Goal: Transaction & Acquisition: Book appointment/travel/reservation

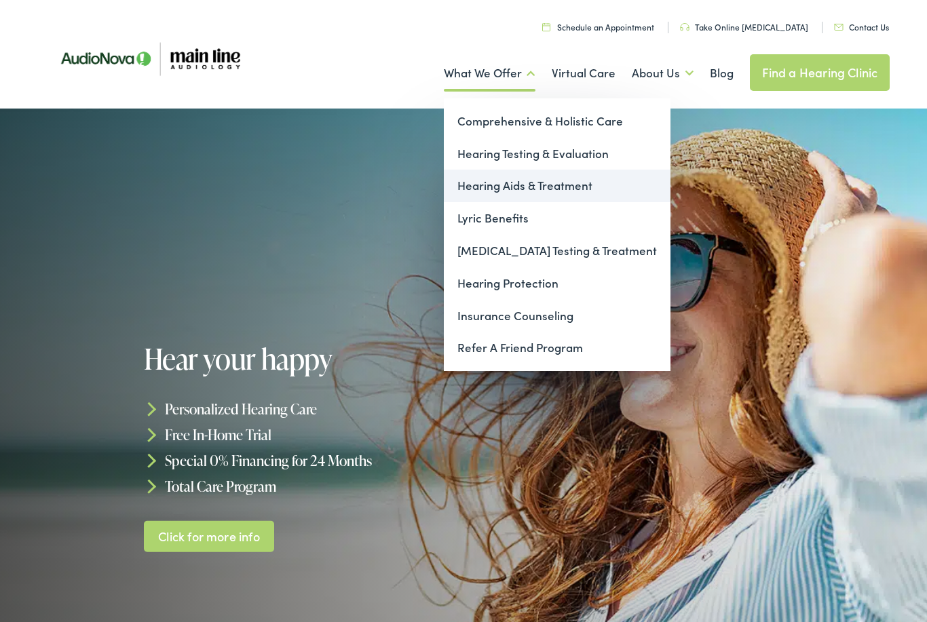
click at [497, 189] on link "Hearing Aids & Treatment" at bounding box center [557, 186] width 227 height 33
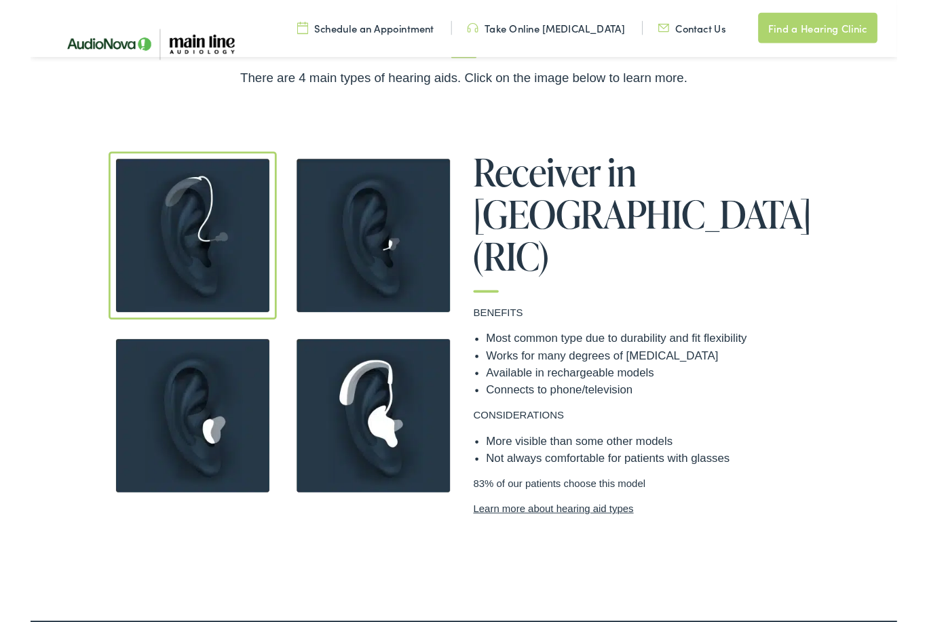
scroll to position [972, 0]
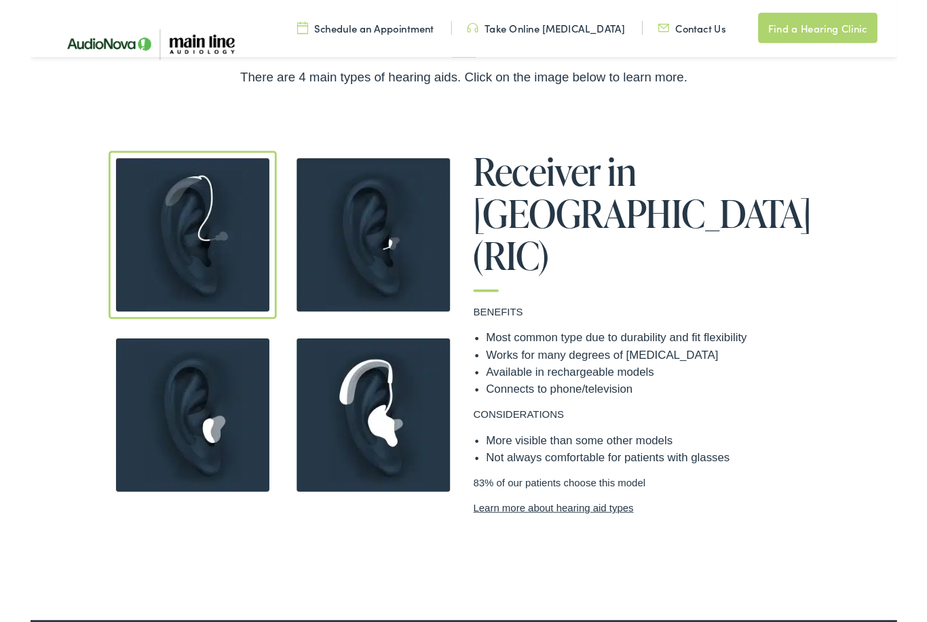
click at [575, 536] on link "Learn more about hearing aid types" at bounding box center [657, 544] width 366 height 16
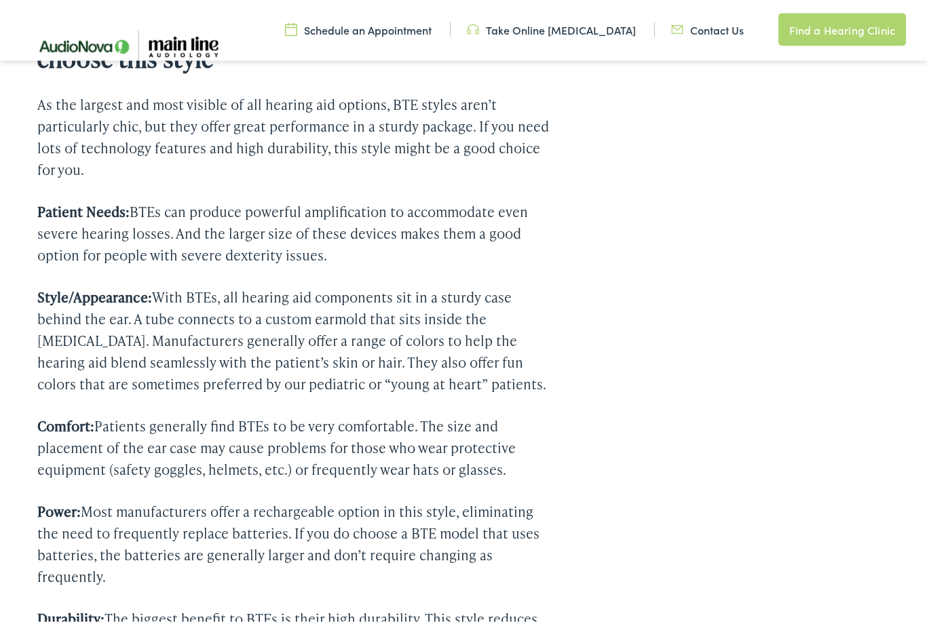
scroll to position [3331, 0]
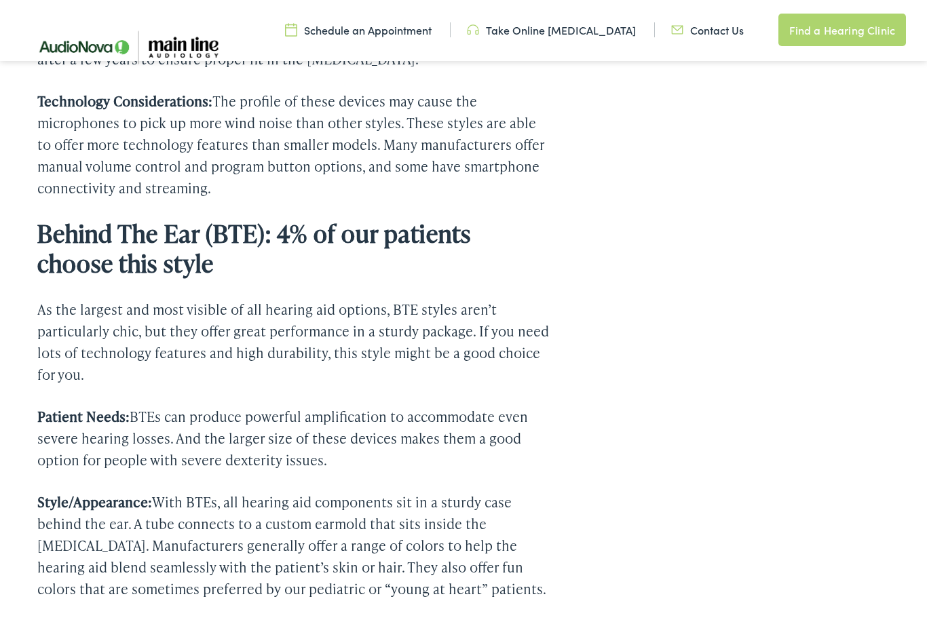
click at [389, 34] on link "Schedule an Appointment" at bounding box center [358, 29] width 147 height 15
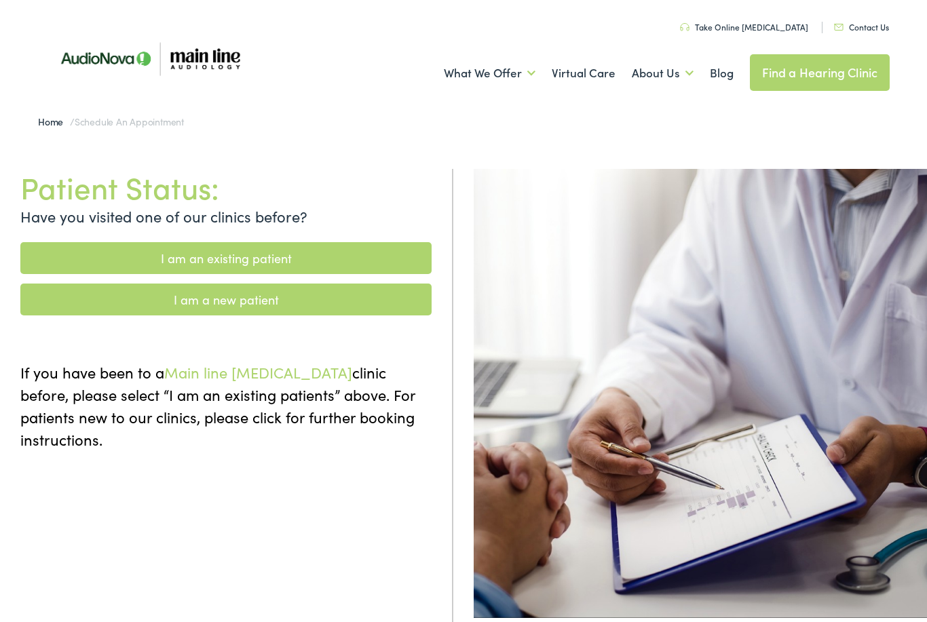
click at [271, 300] on link "I am a new patient" at bounding box center [225, 300] width 411 height 32
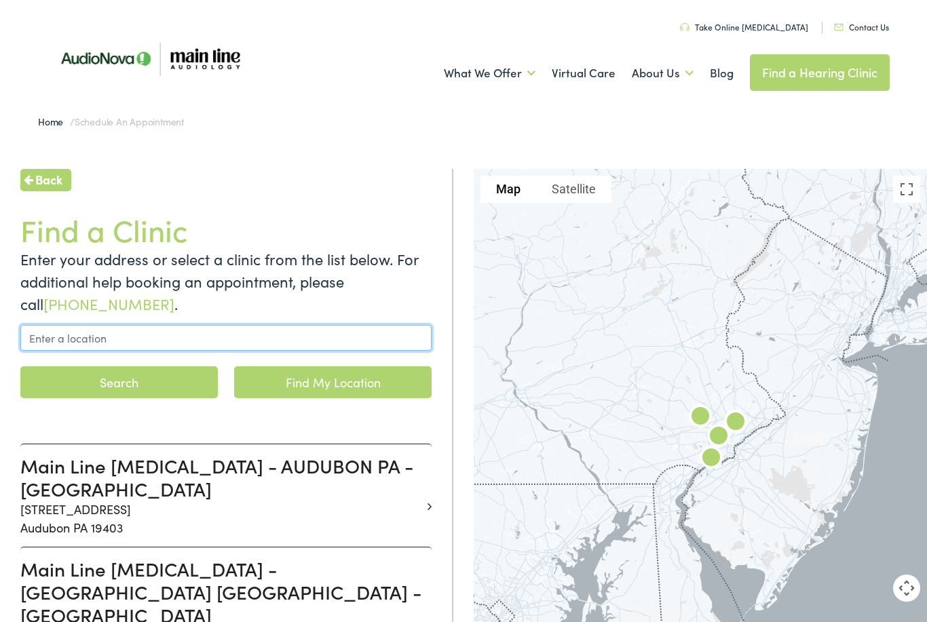
click at [339, 339] on input "text" at bounding box center [225, 338] width 411 height 26
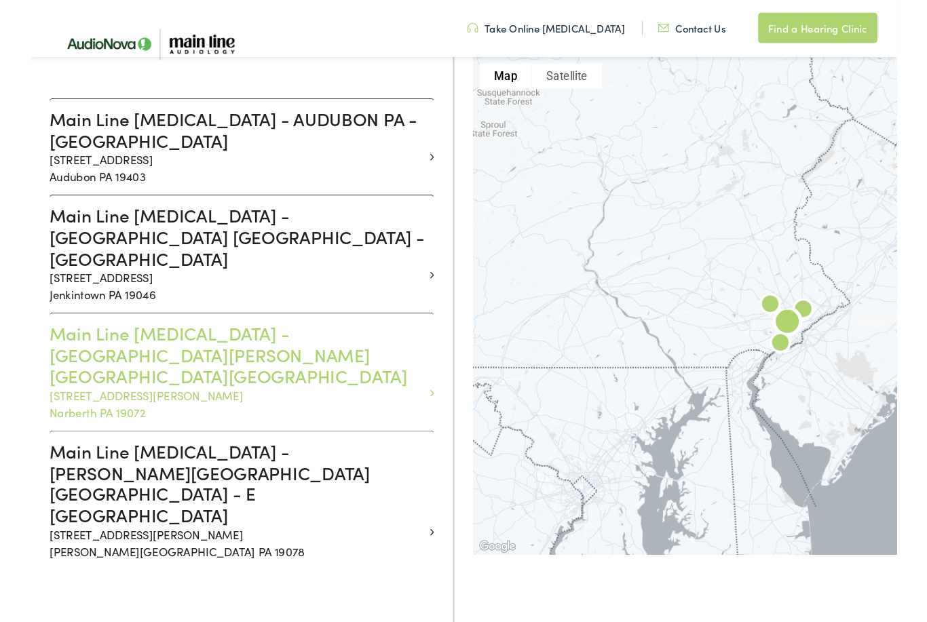
scroll to position [332, 0]
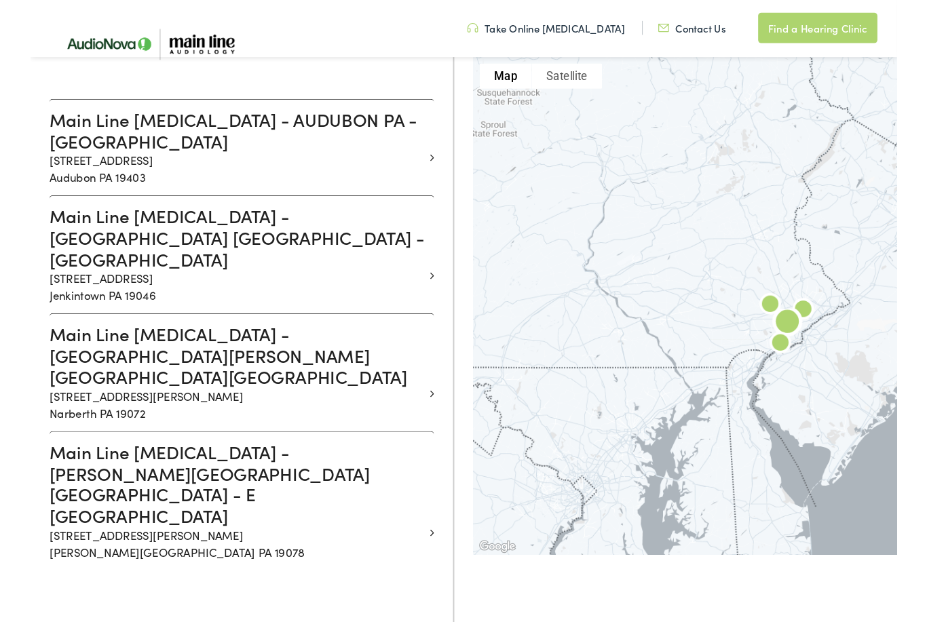
click at [250, 352] on h3 "Main Line Audiology - NARBERTH PA - MONTGOMERY" at bounding box center [220, 380] width 401 height 69
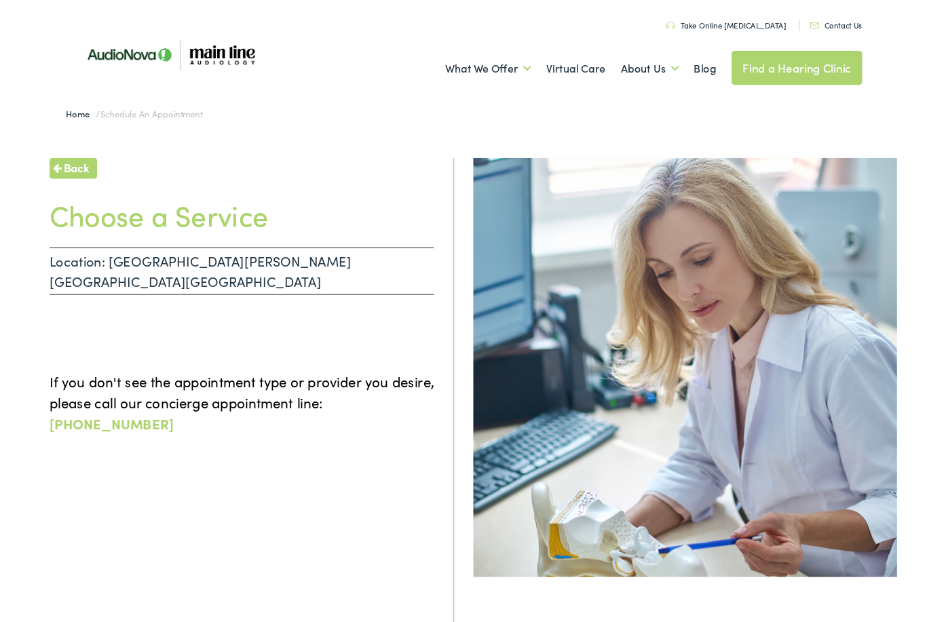
click at [320, 282] on p "Location: NARBERTH PA - MONTGOMERY" at bounding box center [225, 290] width 411 height 51
click at [130, 273] on p "Location: NARBERTH PA - MONTGOMERY" at bounding box center [225, 290] width 411 height 51
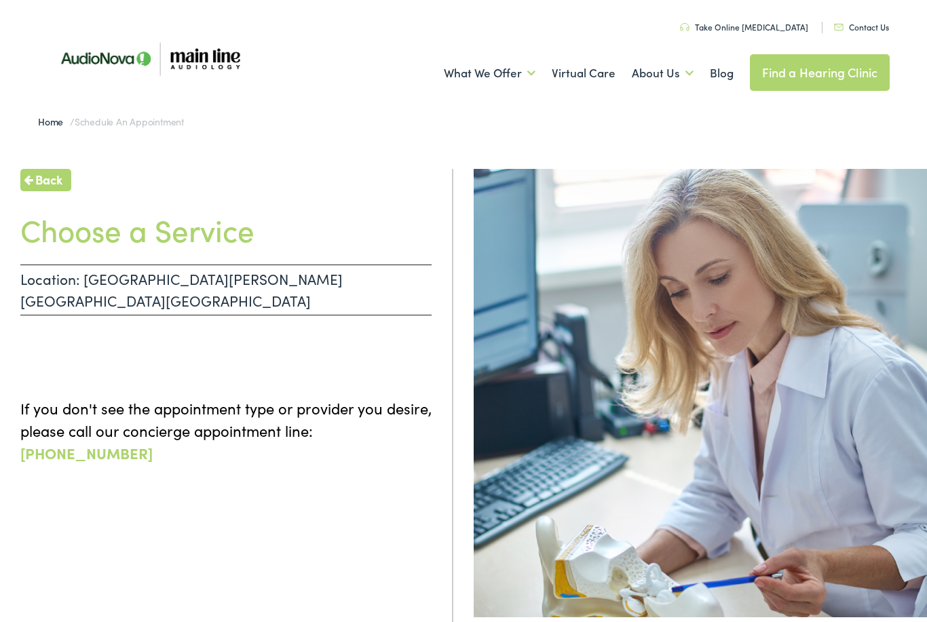
click at [58, 182] on span "Back" at bounding box center [48, 179] width 27 height 18
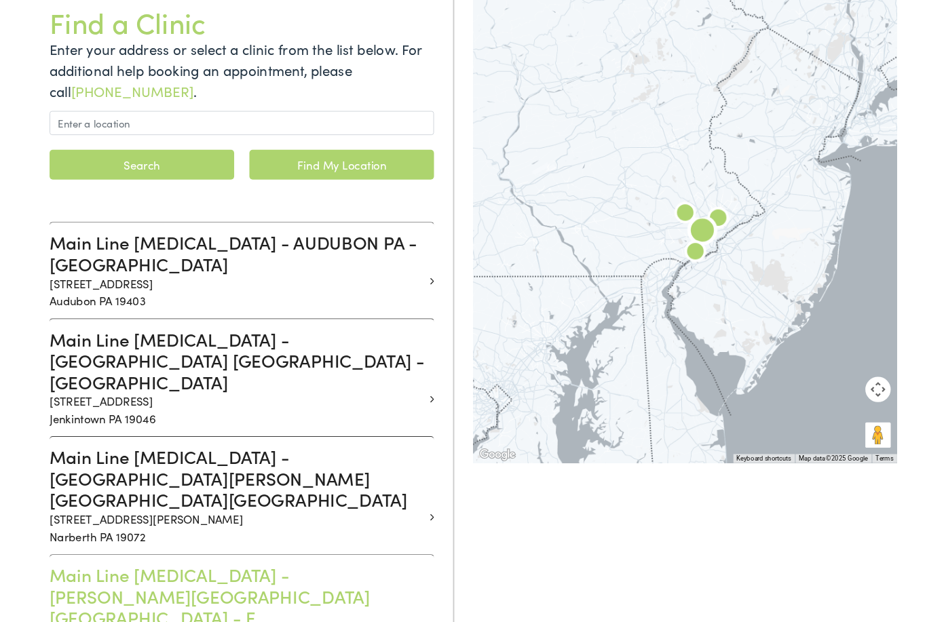
scroll to position [221, 0]
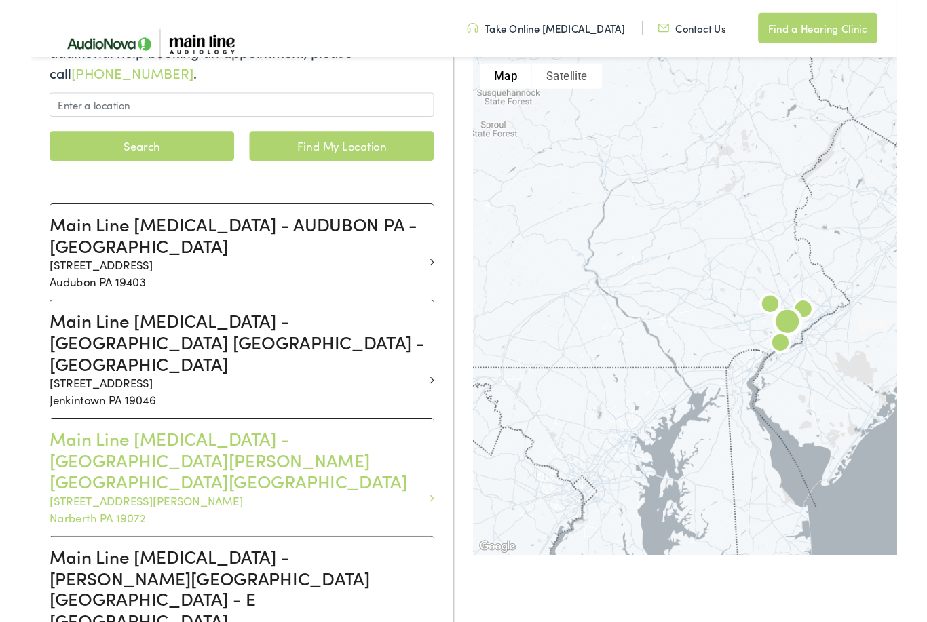
click at [246, 458] on h3 "Main Line Audiology - NARBERTH PA - MONTGOMERY" at bounding box center [220, 492] width 401 height 69
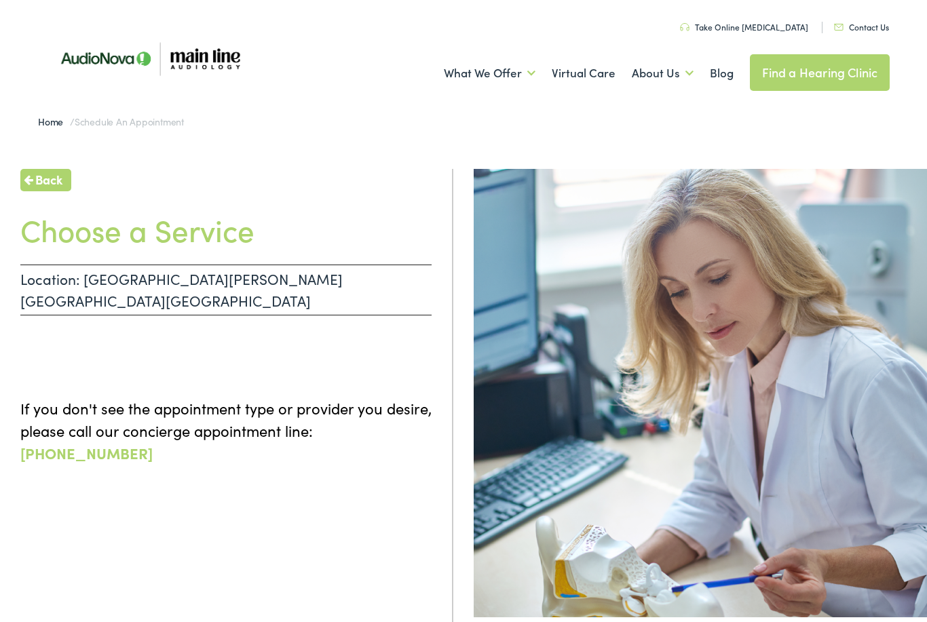
click at [274, 275] on p "Location: NARBERTH PA - MONTGOMERY" at bounding box center [225, 290] width 411 height 51
click at [192, 235] on h1 "Choose a Service" at bounding box center [225, 230] width 411 height 36
click at [180, 228] on h1 "Choose a Service" at bounding box center [225, 230] width 411 height 36
click at [48, 233] on h1 "Choose a Service" at bounding box center [225, 230] width 411 height 36
